Goal: Communication & Community: Answer question/provide support

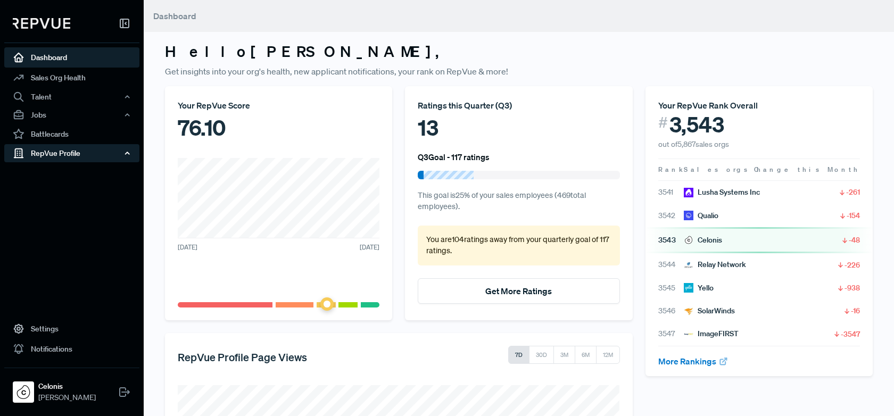
click at [98, 158] on div "RepVue Profile" at bounding box center [71, 153] width 135 height 18
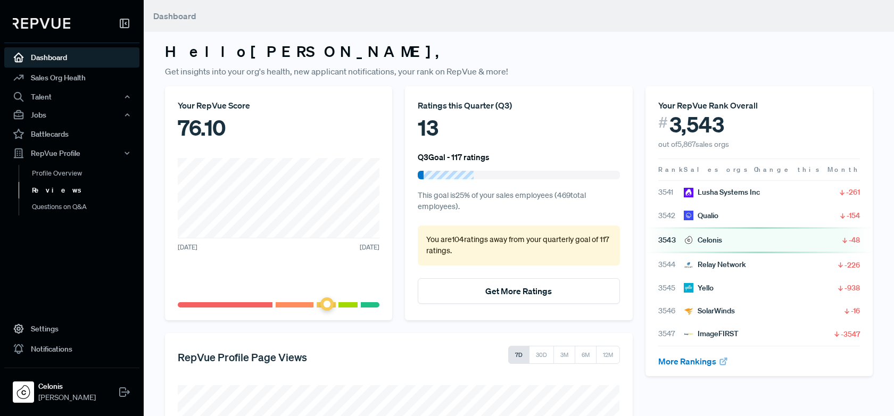
click at [86, 187] on link "Reviews" at bounding box center [86, 190] width 135 height 17
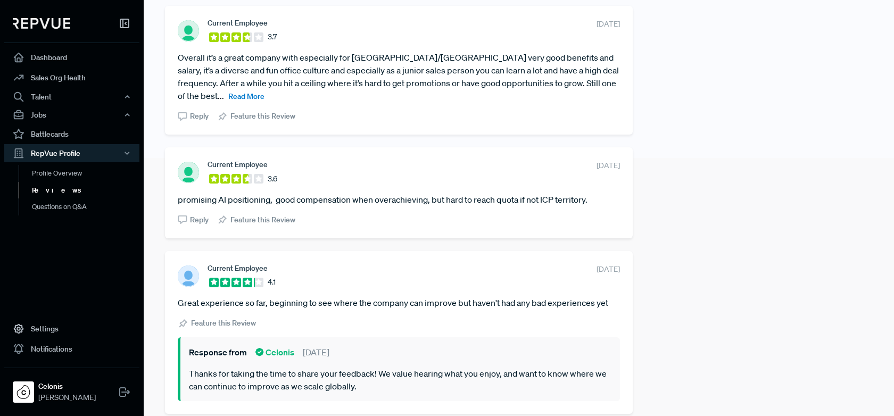
scroll to position [260, 0]
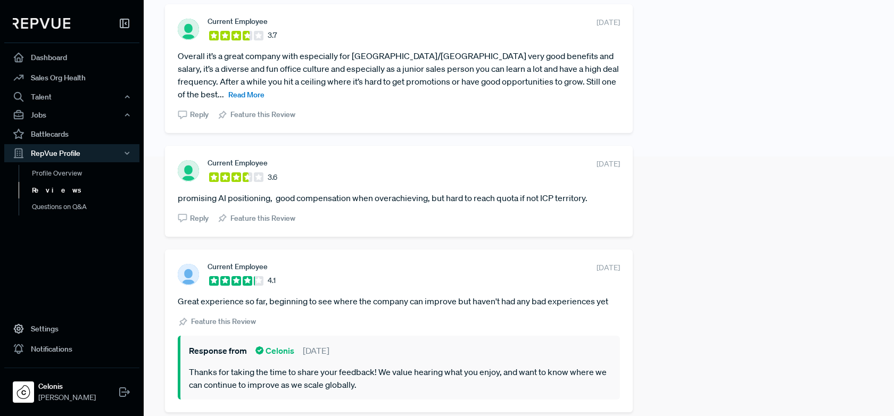
click at [192, 213] on span "Reply" at bounding box center [199, 218] width 19 height 11
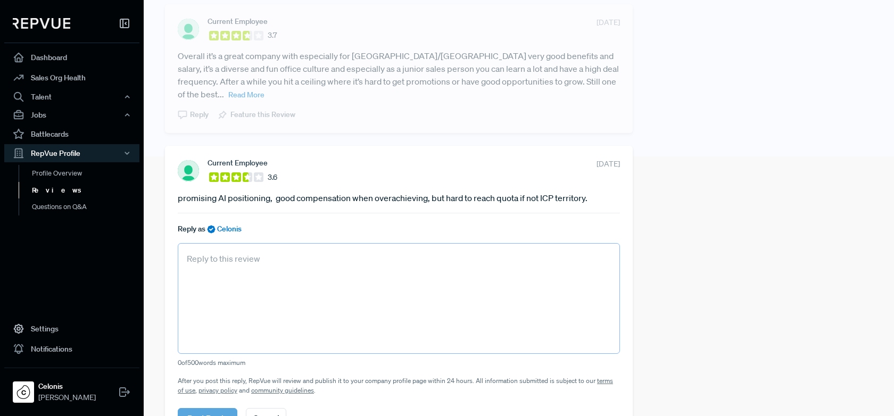
click at [313, 304] on textarea at bounding box center [399, 298] width 442 height 111
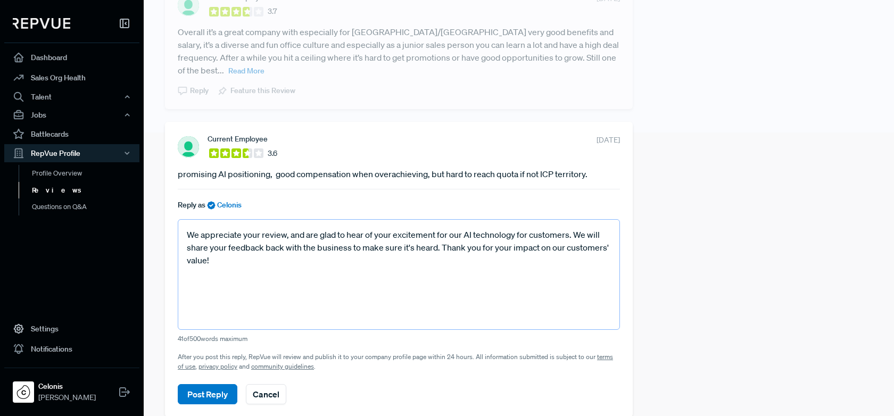
click at [544, 224] on textarea "We appreciate your review, and are glad to hear of your excitement for our AI t…" at bounding box center [399, 274] width 442 height 111
type textarea "We appreciate your review, and are glad to hear of your excitement for our AI t…"
click at [205, 384] on button "Post Reply" at bounding box center [208, 394] width 60 height 20
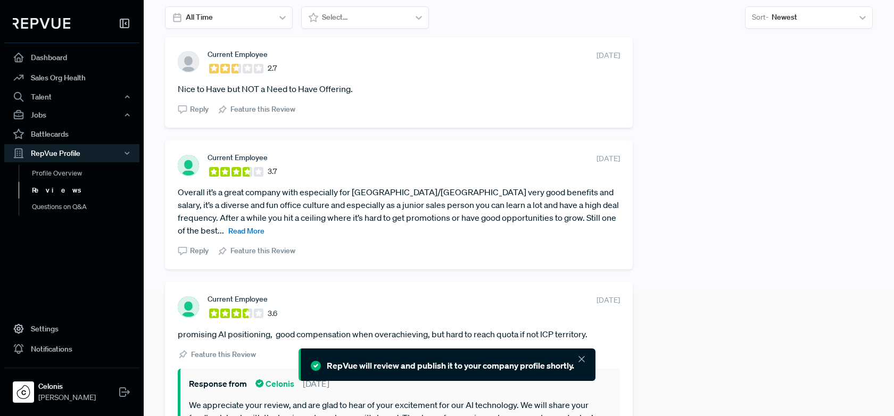
scroll to position [105, 0]
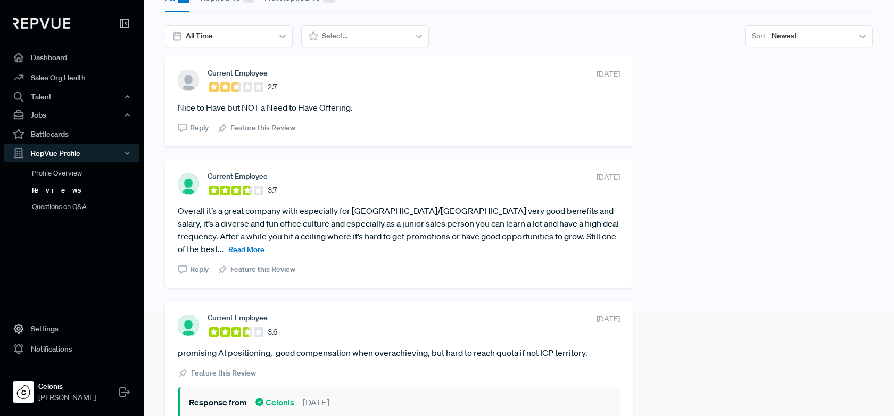
click at [265, 245] on span "Read More" at bounding box center [246, 250] width 36 height 10
click at [193, 269] on span "Reply" at bounding box center [199, 269] width 19 height 11
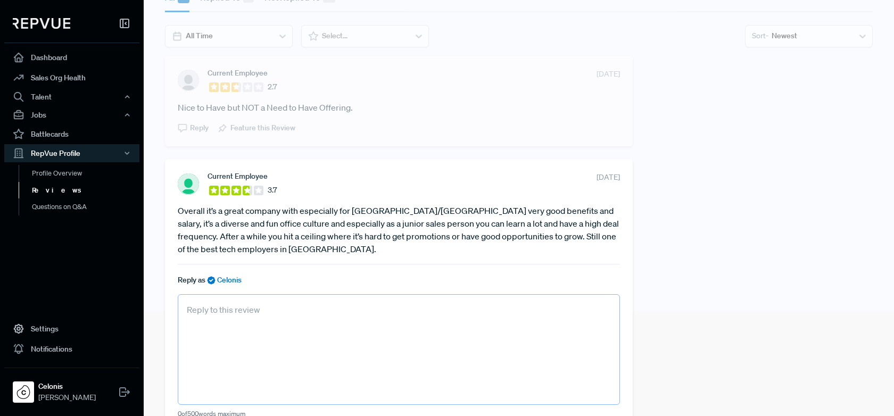
click at [277, 329] on textarea at bounding box center [399, 349] width 442 height 111
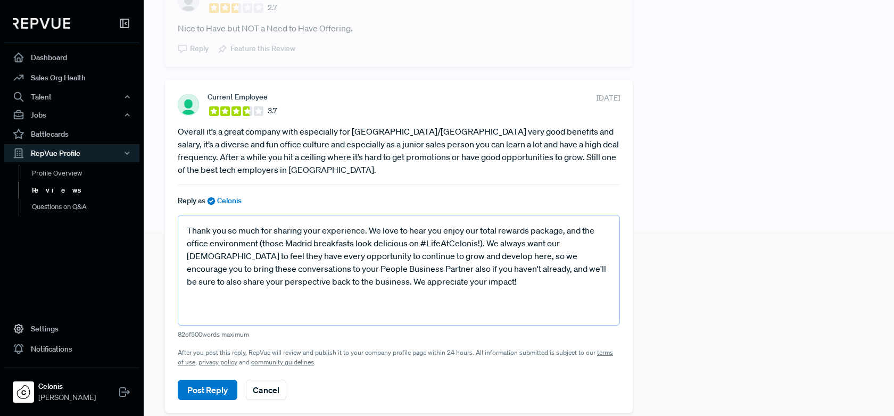
scroll to position [185, 0]
type textarea "Thank you so much for sharing your experience. We love to hear you enjoy our to…"
click at [199, 394] on button "Post Reply" at bounding box center [208, 389] width 60 height 20
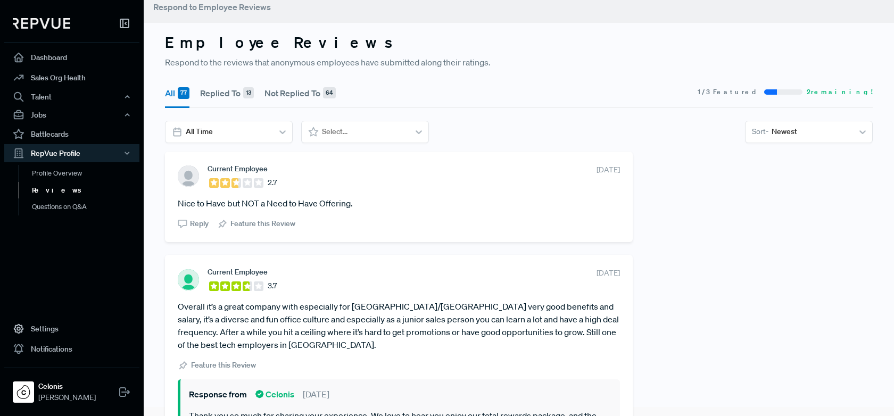
scroll to position [6, 0]
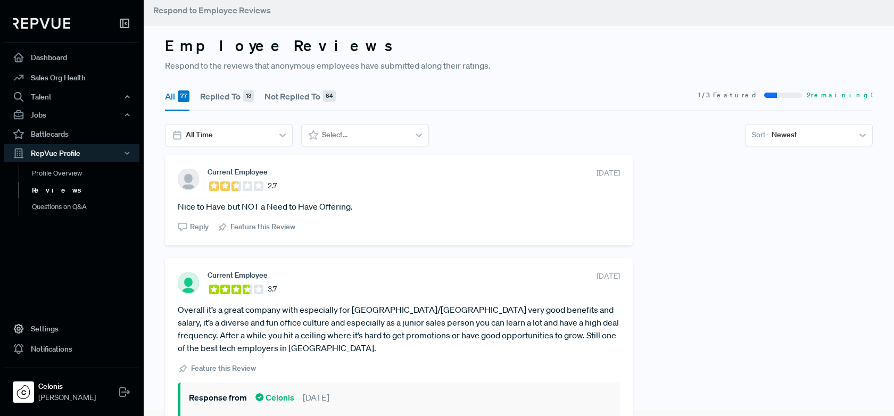
click at [191, 227] on span "Reply" at bounding box center [199, 226] width 19 height 11
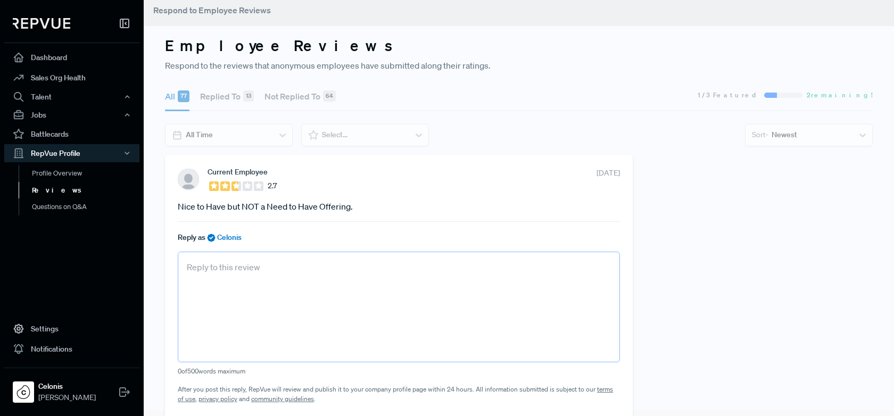
click at [283, 313] on textarea at bounding box center [399, 307] width 442 height 111
type textarea "W"
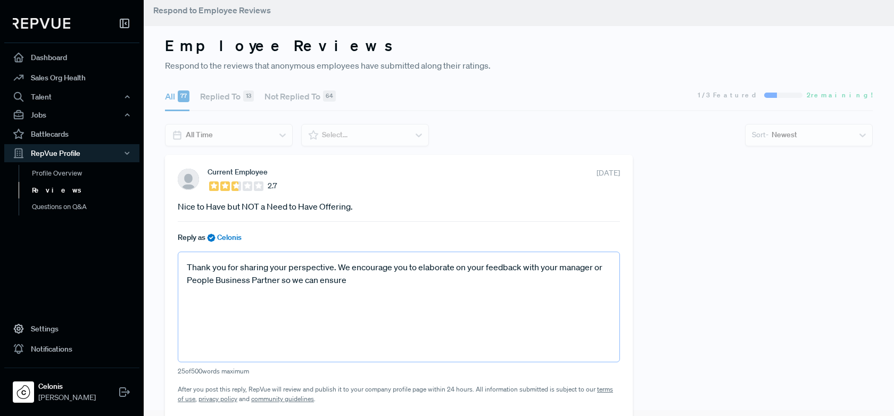
drag, startPoint x: 360, startPoint y: 283, endPoint x: 338, endPoint y: 270, distance: 25.7
click at [338, 270] on textarea "Thank you for sharing your perspective. We encourage you to elaborate on your f…" at bounding box center [399, 307] width 442 height 111
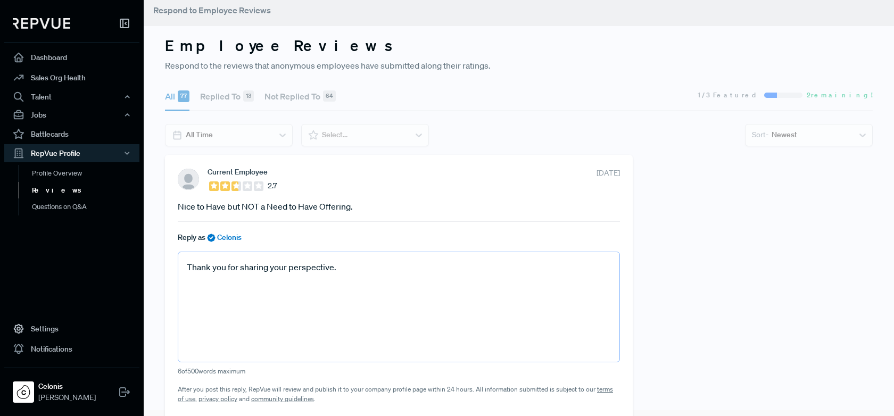
click at [290, 269] on textarea "Thank you for sharing your perspective." at bounding box center [399, 307] width 442 height 111
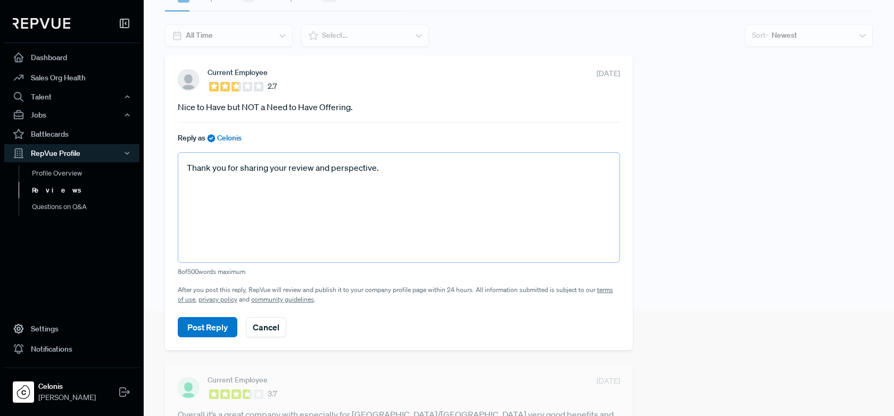
scroll to position [107, 0]
type textarea "Thank you for sharing your review and perspective."
click at [220, 327] on button "Post Reply" at bounding box center [208, 326] width 60 height 20
